Goal: Navigation & Orientation: Find specific page/section

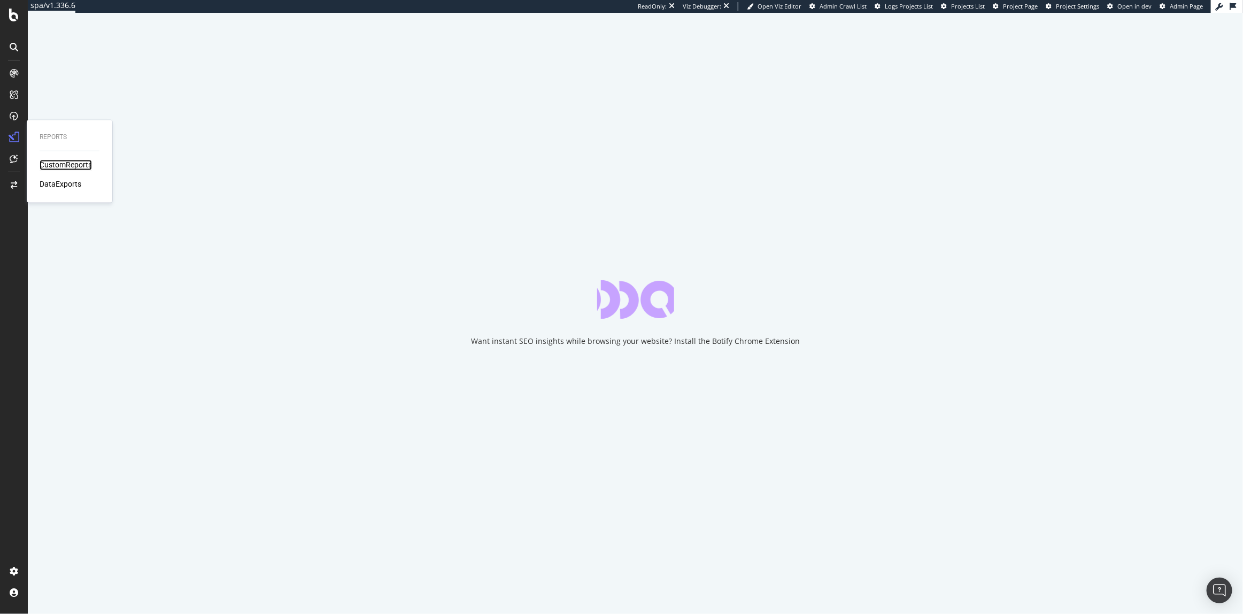
click at [50, 166] on div "CustomReports" at bounding box center [66, 165] width 52 height 11
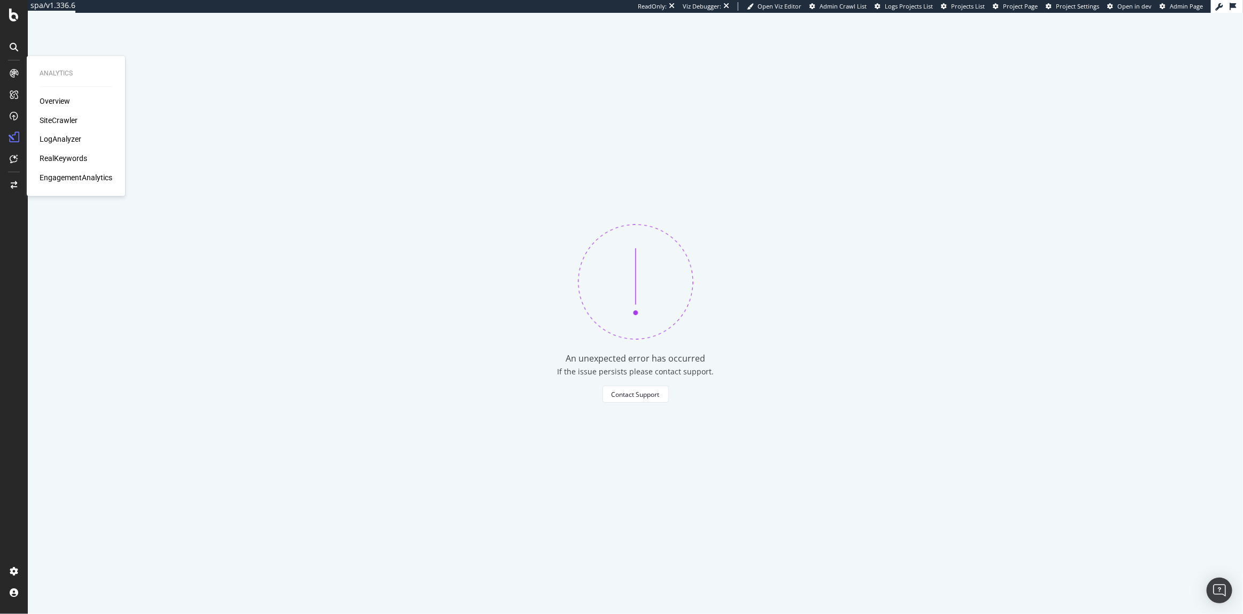
click at [53, 127] on div "Overview SiteCrawler LogAnalyzer RealKeywords EngagementAnalytics" at bounding box center [76, 140] width 73 height 88
click at [52, 122] on div "SiteCrawler" at bounding box center [59, 120] width 38 height 11
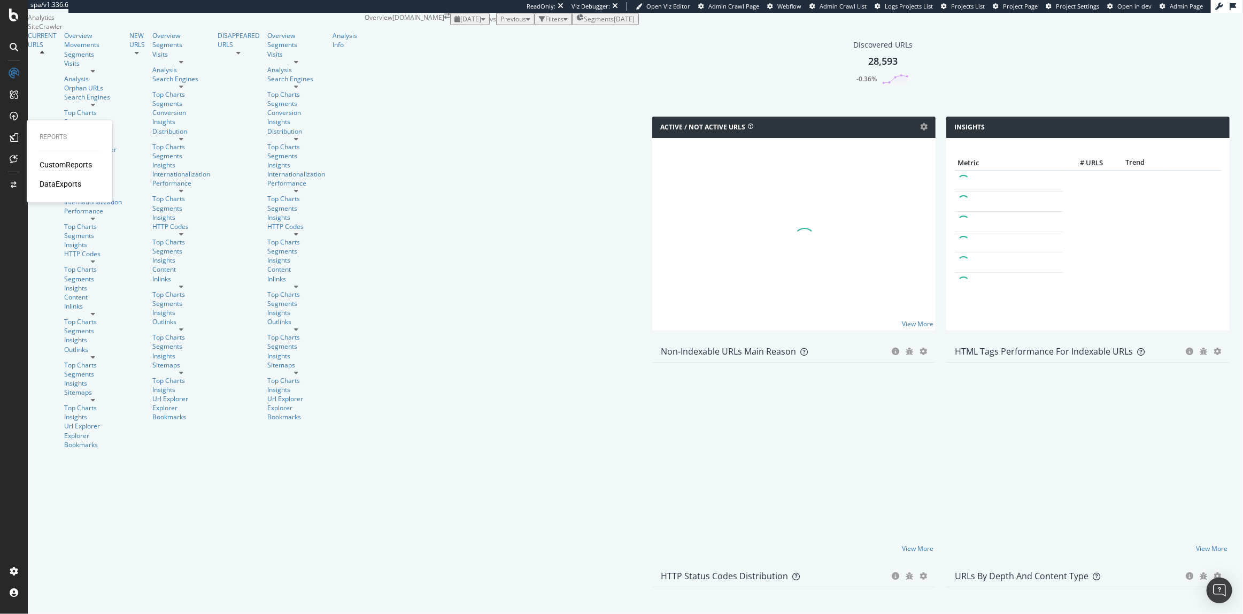
click at [72, 164] on div "CustomReports" at bounding box center [66, 165] width 52 height 11
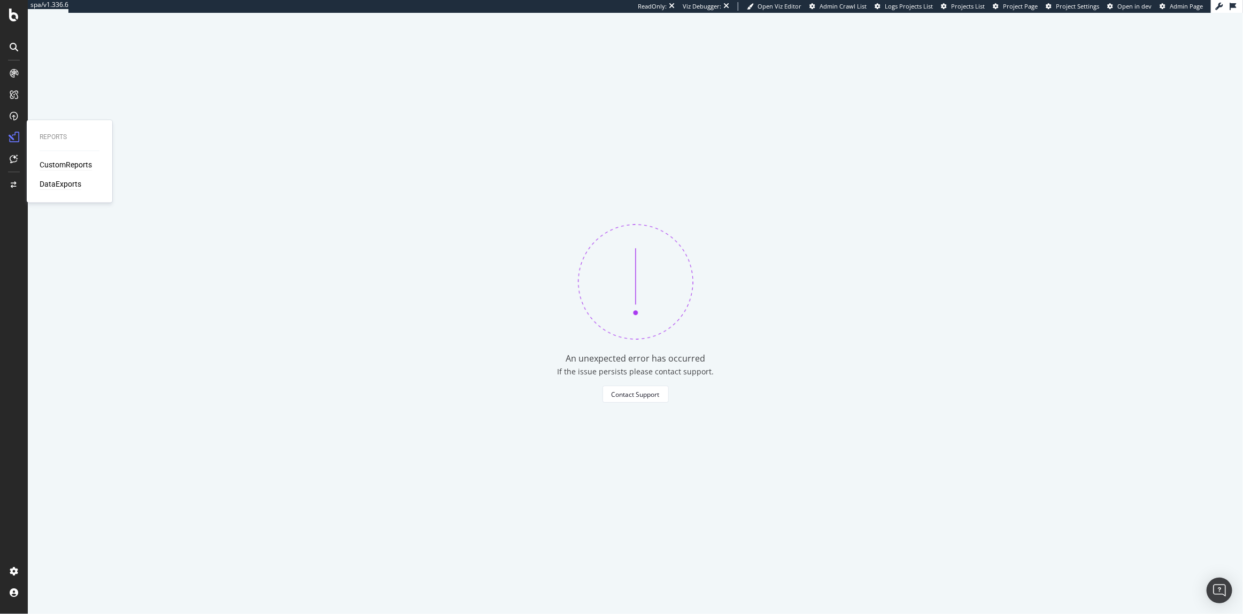
drag, startPoint x: 67, startPoint y: 175, endPoint x: 66, endPoint y: 182, distance: 7.0
click at [66, 182] on div "CustomReports DataExports" at bounding box center [70, 175] width 60 height 30
click at [66, 182] on div "DataExports" at bounding box center [61, 184] width 42 height 11
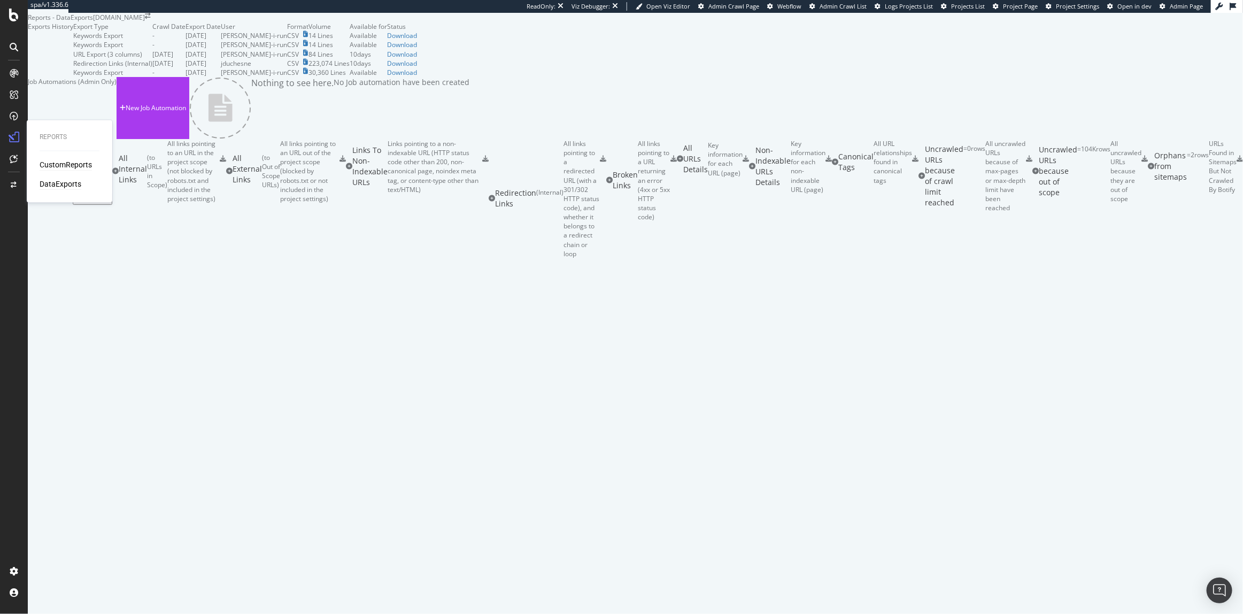
click at [64, 166] on div "CustomReports" at bounding box center [66, 165] width 52 height 11
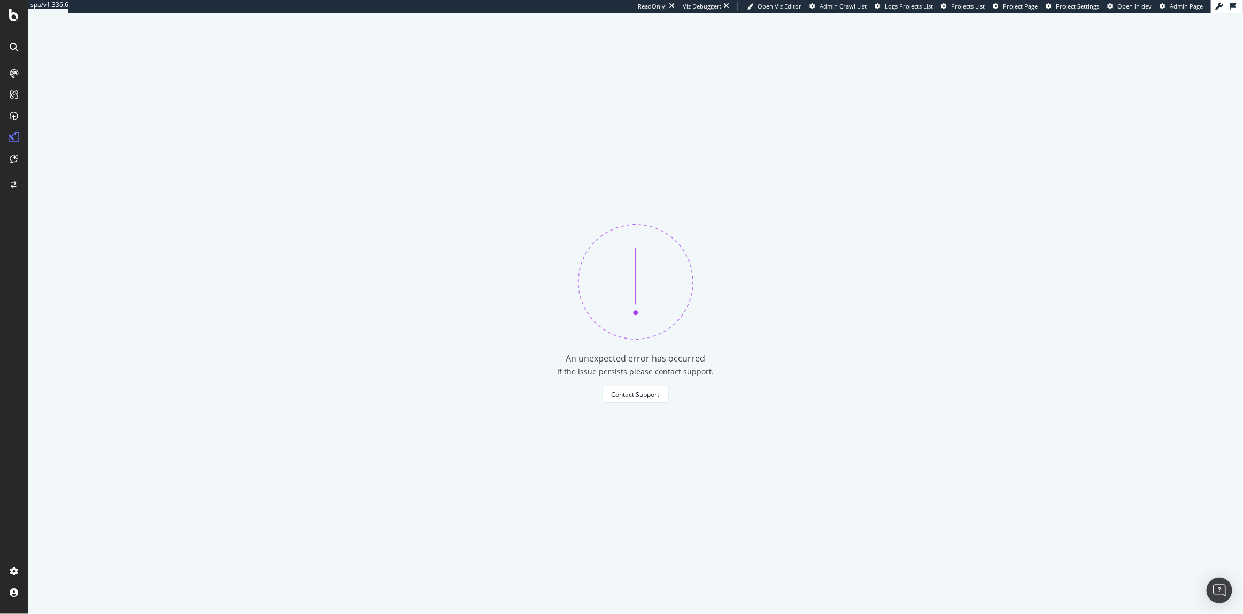
click at [481, 300] on div "An unexpected error has occurred If the issue persists please contact support. …" at bounding box center [636, 313] width 1216 height 601
